Goal: Information Seeking & Learning: Learn about a topic

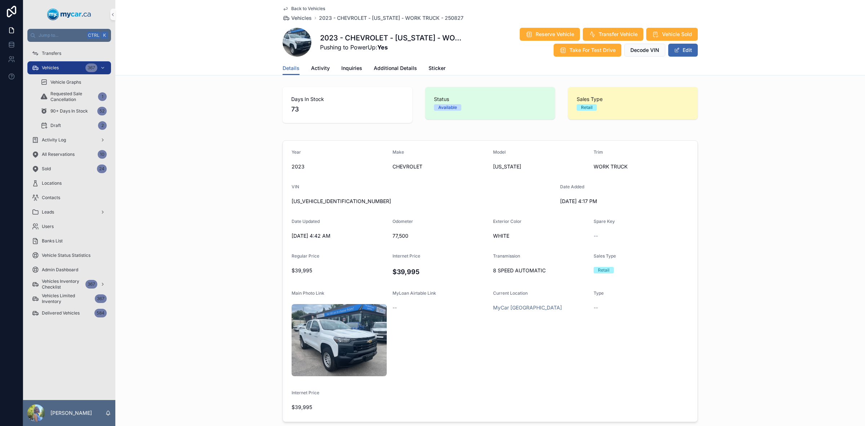
click at [686, 137] on div "Year [DATE] Make CHEVROLET Model [US_STATE] Trim WORK TRUCK VIN [US_VEHICLE_IDE…" at bounding box center [490, 280] width 750 height 287
click at [309, 207] on div "[US_VEHICLE_IDENTIFICATION_NUMBER]" at bounding box center [423, 201] width 263 height 12
click at [318, 200] on span "[US_VEHICLE_IDENTIFICATION_NUMBER]" at bounding box center [423, 201] width 263 height 7
copy span "[US_VEHICLE_IDENTIFICATION_NUMBER]"
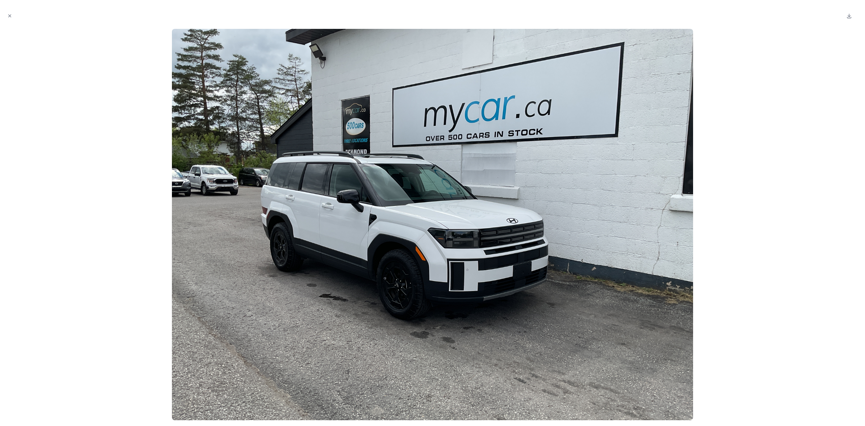
scroll to position [45, 0]
click at [8, 16] on icon "Close modal" at bounding box center [9, 15] width 5 height 5
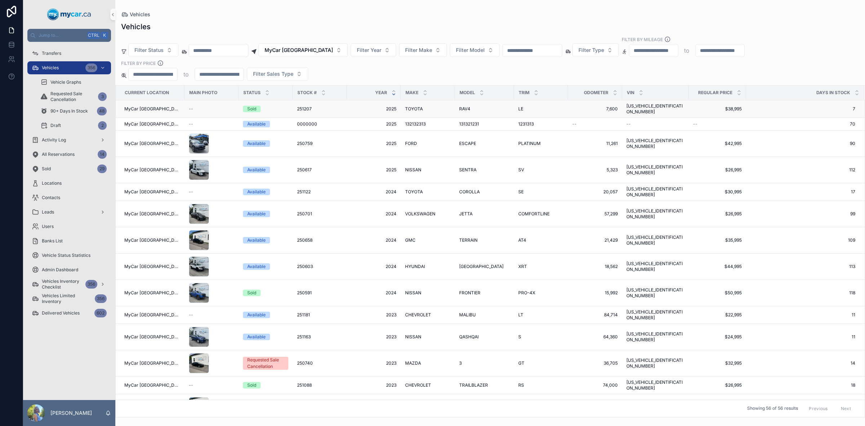
click at [642, 107] on span "2T3B1RFV1SC500066" at bounding box center [656, 109] width 58 height 12
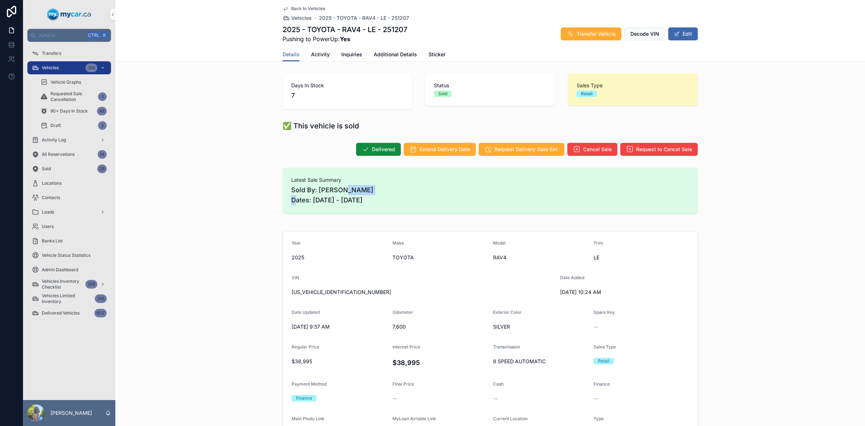
drag, startPoint x: 340, startPoint y: 189, endPoint x: 437, endPoint y: 190, distance: 97.0
click at [437, 190] on span "Sold By: Eugene Saraceno Dates: 08/28/2025 - 09/05/2025" at bounding box center [490, 195] width 398 height 20
click at [365, 200] on span "Sold By: Eugene Saraceno Dates: 08/28/2025 - 09/05/2025" at bounding box center [490, 195] width 398 height 20
click at [326, 292] on span "2T3B1RFV1SC500066" at bounding box center [423, 291] width 263 height 7
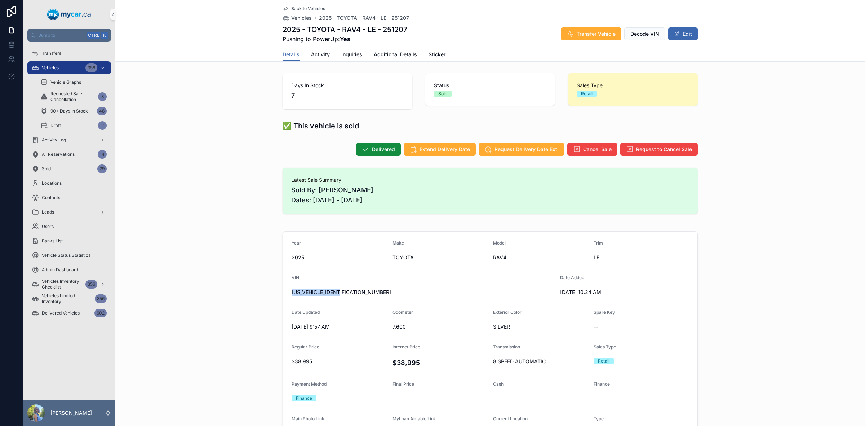
copy span "2T3B1RFV1SC500066"
click at [397, 324] on span "7,600" at bounding box center [440, 326] width 95 height 7
copy span "7,600"
click at [331, 291] on span "2T3B1RFV1SC500066" at bounding box center [423, 291] width 263 height 7
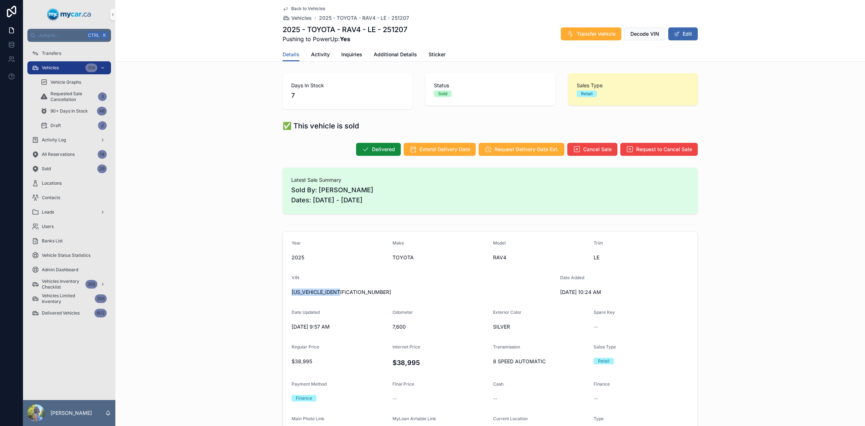
click at [331, 291] on span "2T3B1RFV1SC500066" at bounding box center [423, 291] width 263 height 7
copy span "2T3B1RFV1SC500066"
